Goal: Transaction & Acquisition: Purchase product/service

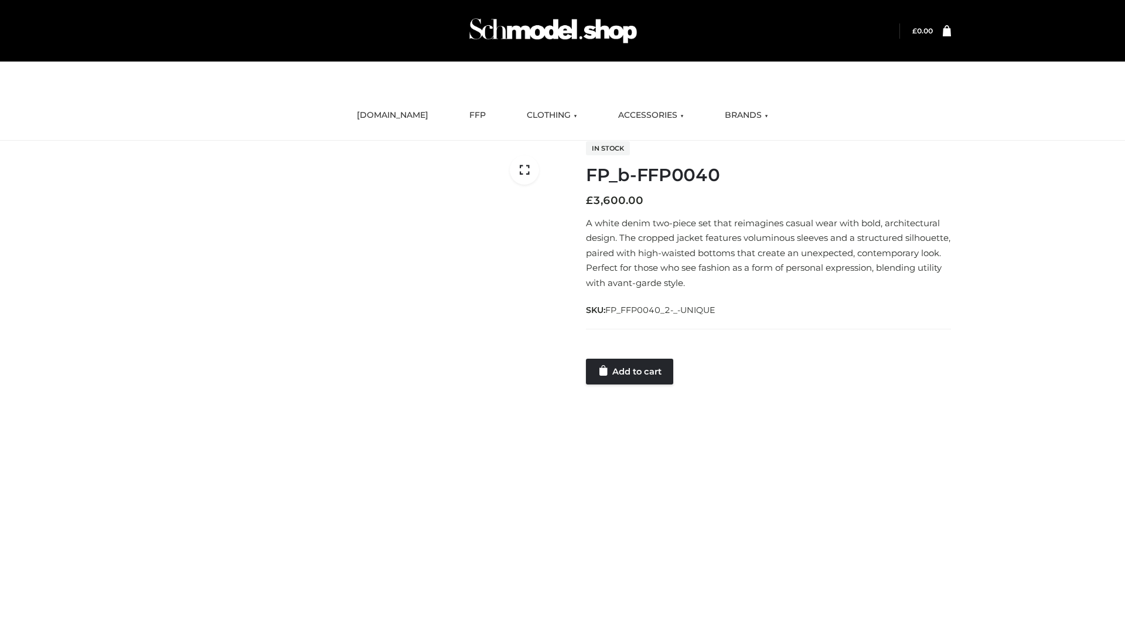
click at [631, 371] on link "Add to cart" at bounding box center [629, 372] width 87 height 26
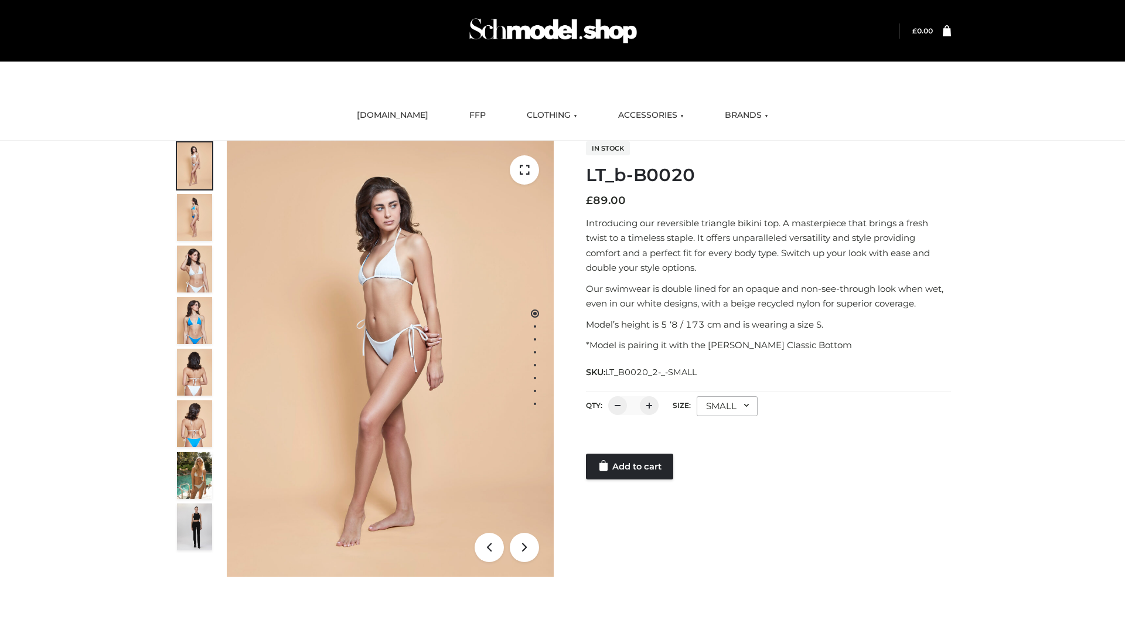
click at [631, 466] on link "Add to cart" at bounding box center [629, 467] width 87 height 26
